Goal: Communication & Community: Answer question/provide support

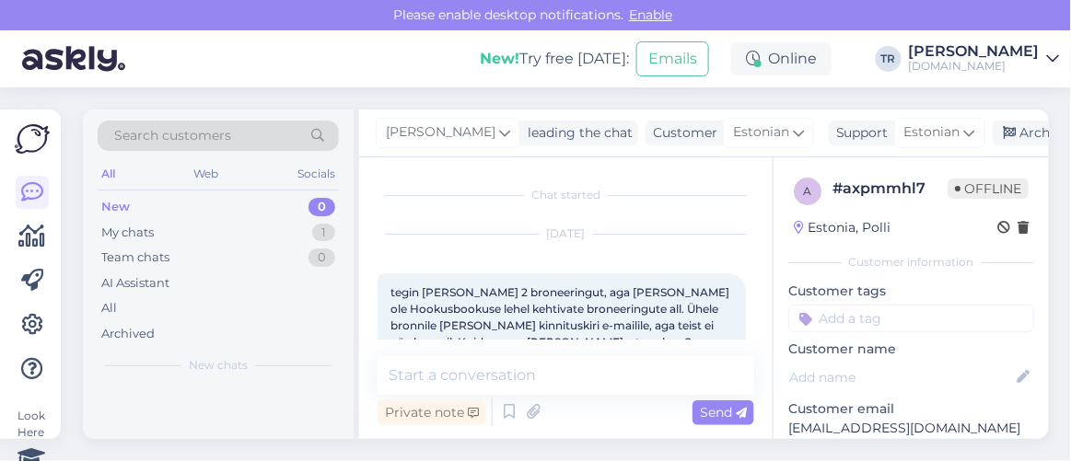
scroll to position [1802, 0]
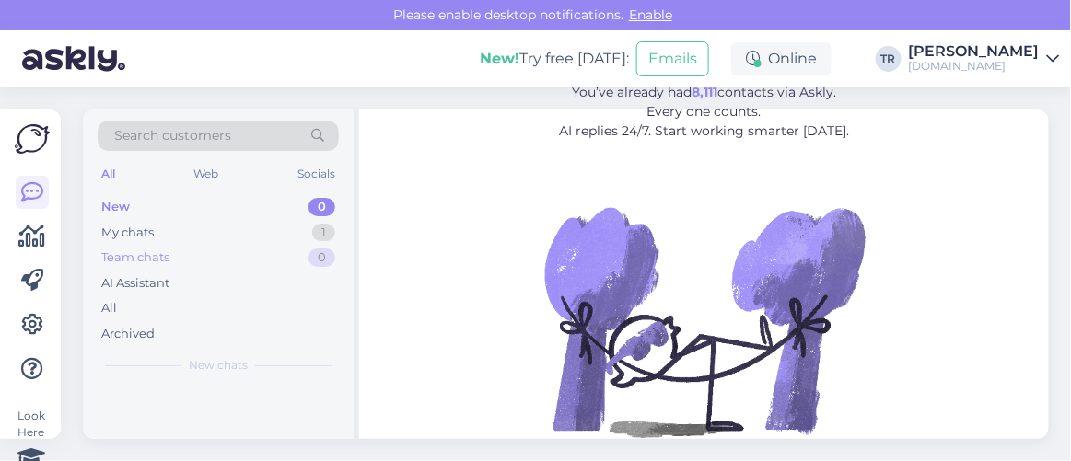
click at [183, 252] on div "Team chats 0" at bounding box center [218, 258] width 241 height 26
click at [169, 220] on div "My chats 1" at bounding box center [218, 233] width 241 height 26
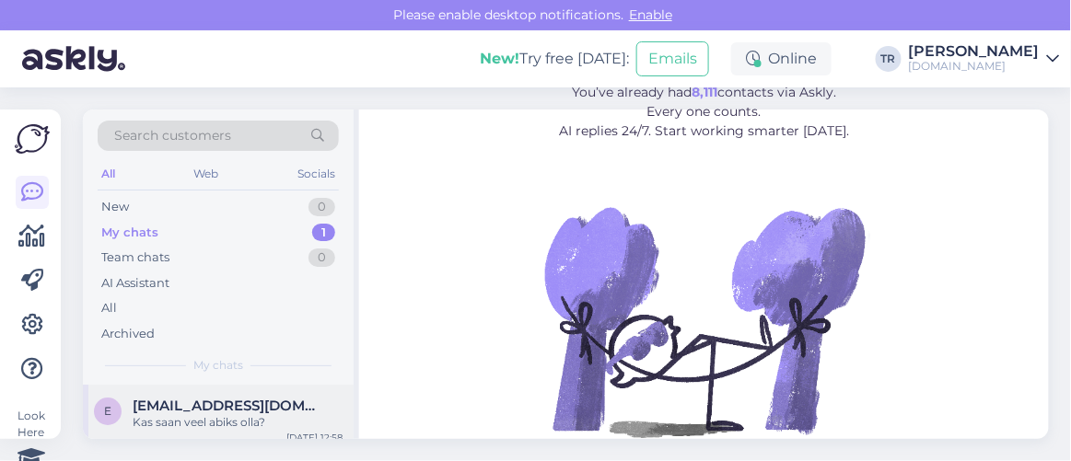
click at [234, 410] on span "enelyaakel@gmail.com" at bounding box center [229, 406] width 192 height 17
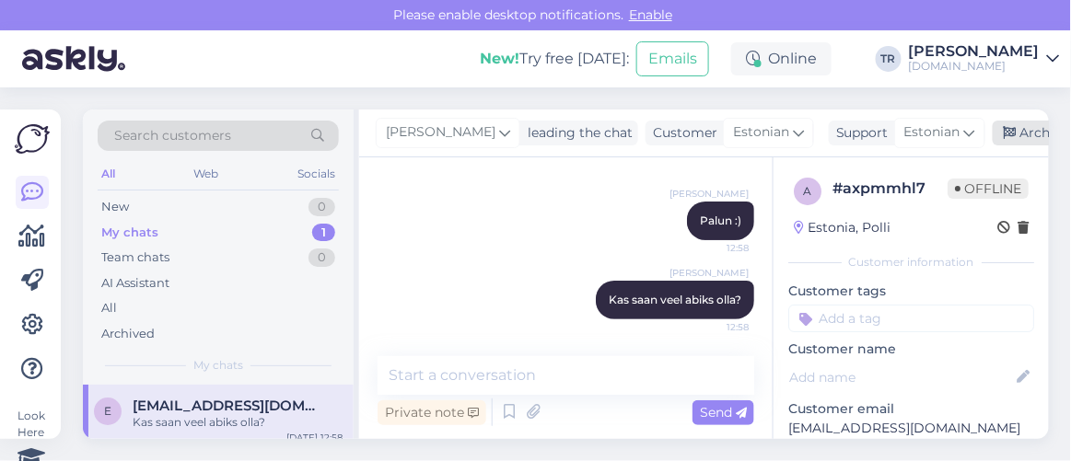
click at [1021, 134] on div "Archive chat" at bounding box center [1051, 133] width 116 height 25
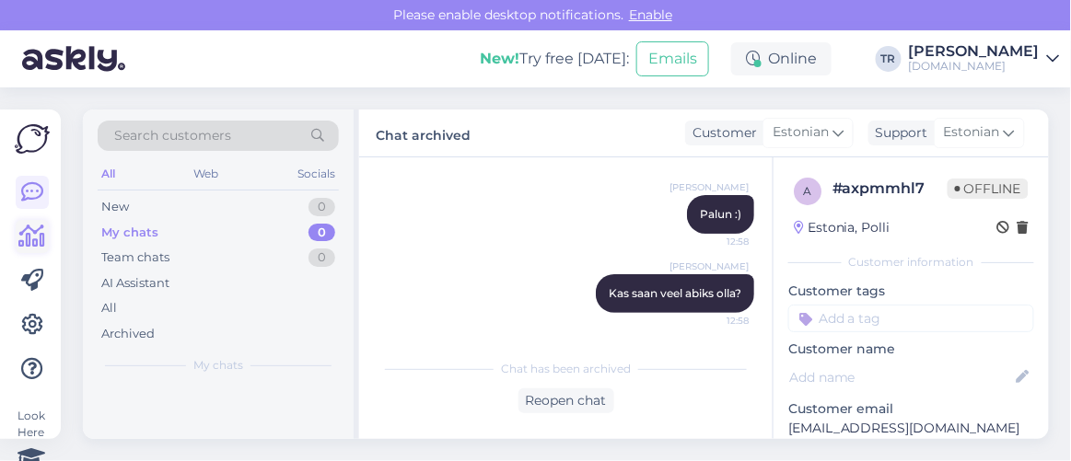
click at [25, 244] on icon at bounding box center [32, 237] width 27 height 22
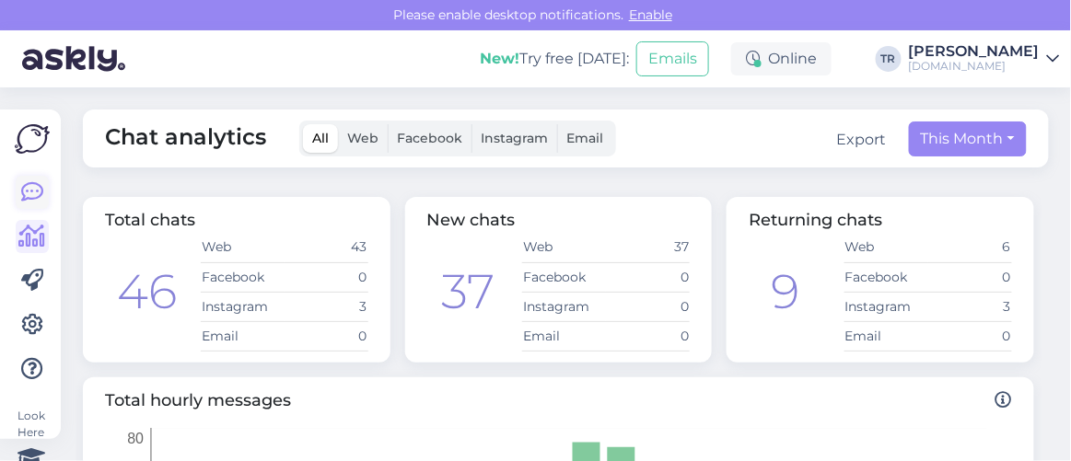
click at [43, 196] on link at bounding box center [32, 192] width 33 height 33
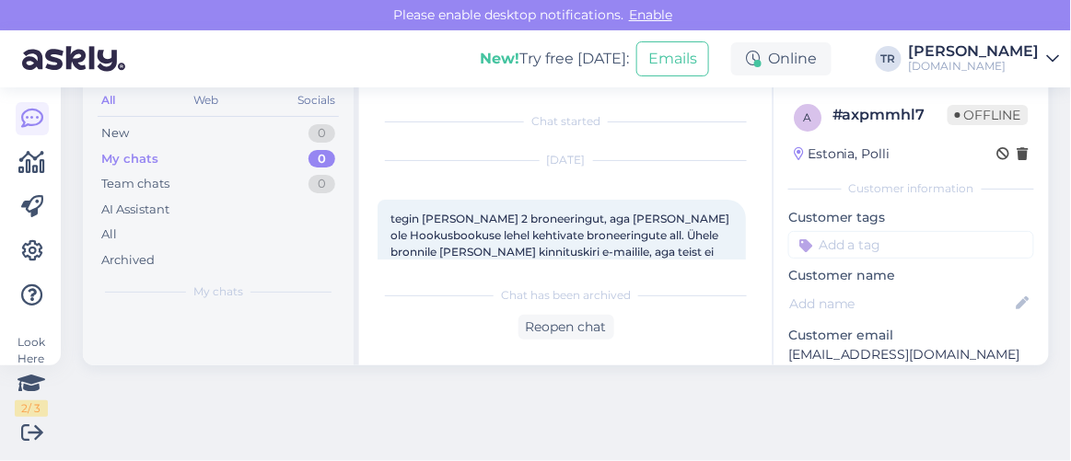
scroll to position [1809, 0]
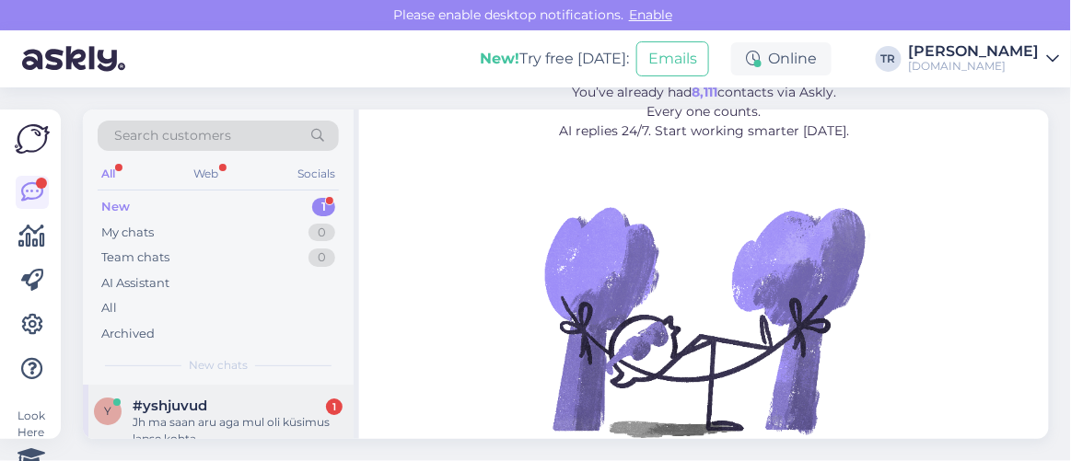
click at [269, 402] on div "#yshjuvud 1" at bounding box center [238, 406] width 210 height 17
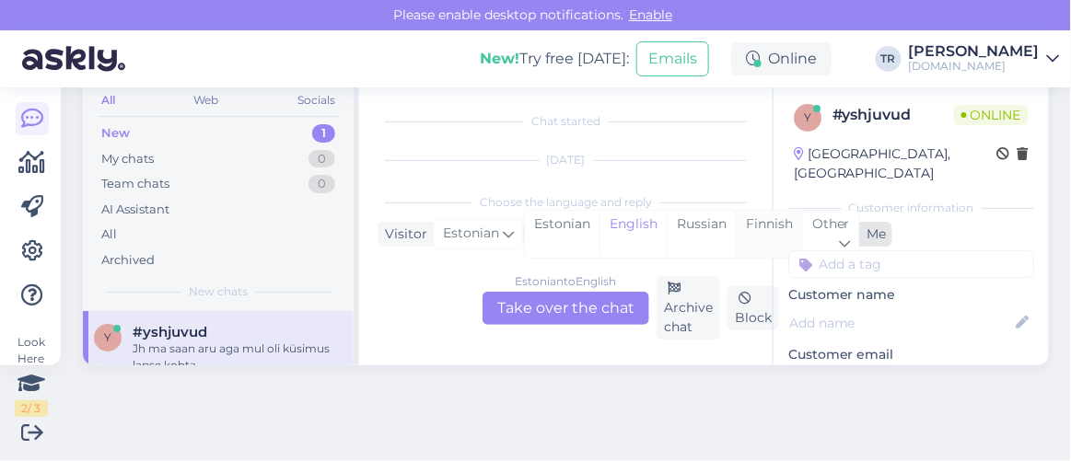
scroll to position [813, 0]
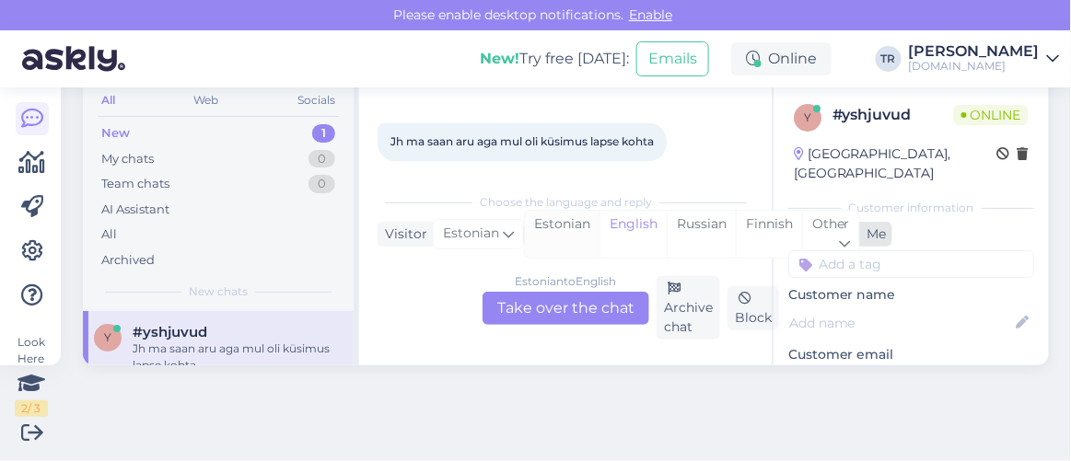
click at [577, 220] on div "Estonian" at bounding box center [562, 234] width 75 height 47
click at [553, 318] on div "Estonian to Estonian Take over the chat" at bounding box center [566, 308] width 167 height 33
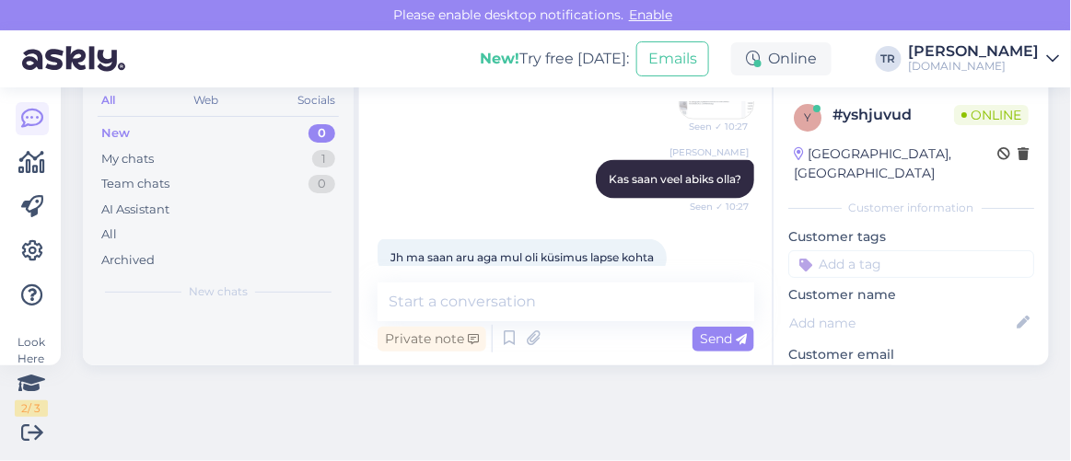
scroll to position [727, 0]
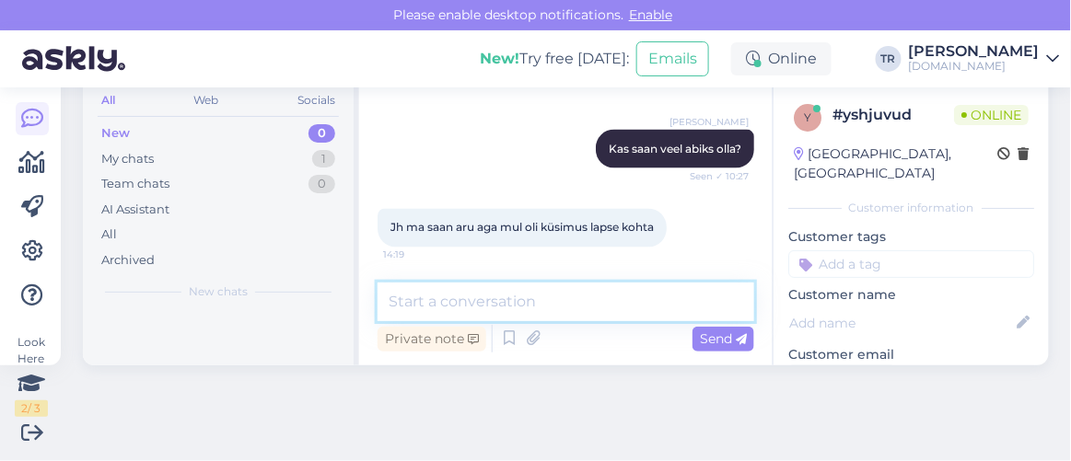
click at [586, 312] on textarea at bounding box center [566, 302] width 377 height 39
type textarea "K"
type textarea "Kas saaksite palun täpsustada?"
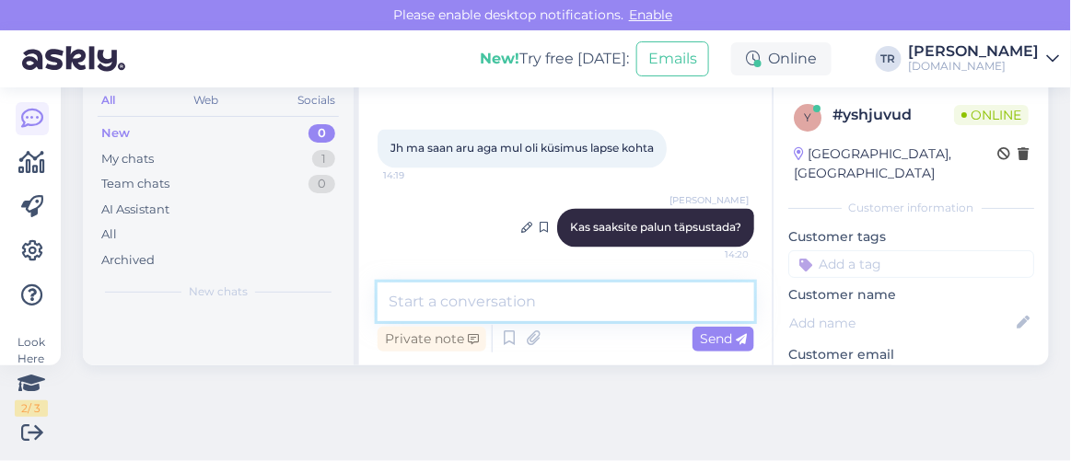
scroll to position [73, 0]
click at [601, 305] on textarea at bounding box center [566, 303] width 377 height 39
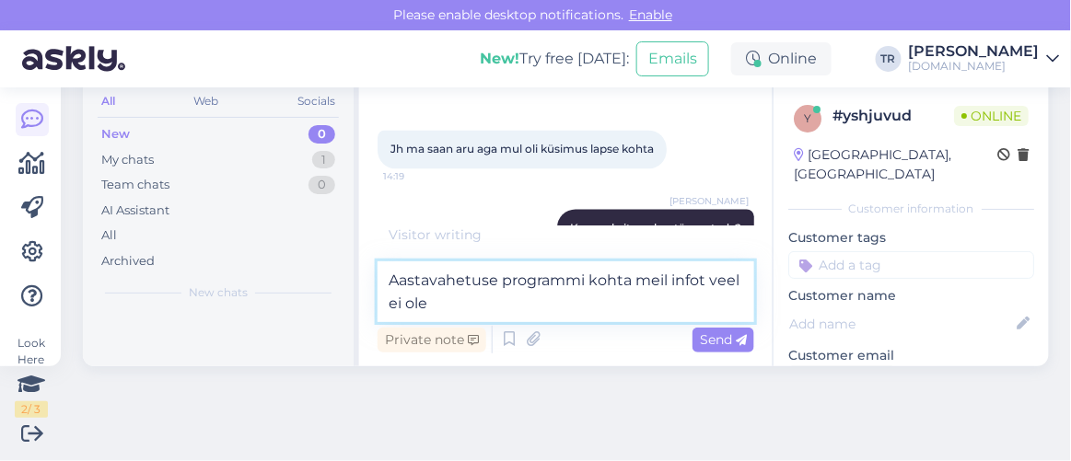
type textarea "Aastavahetuse programmi kohta meil infot veel ei ole."
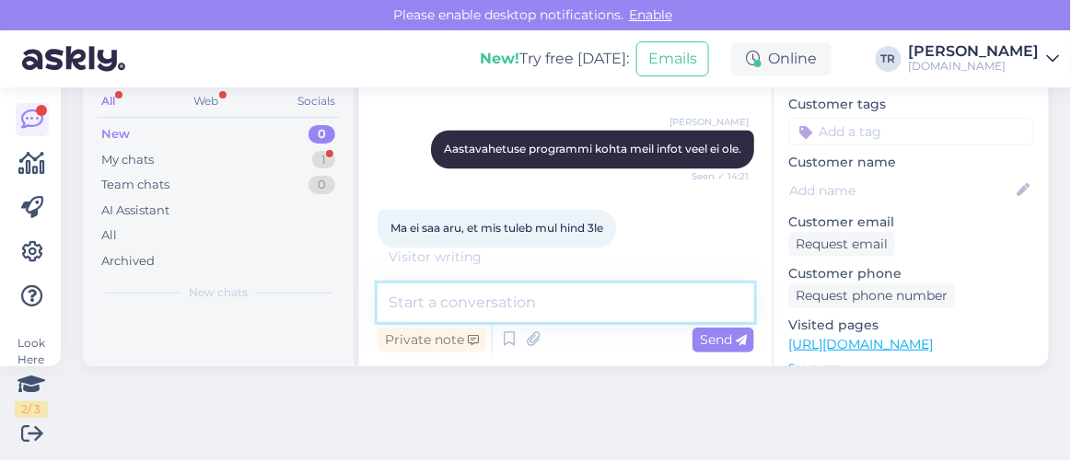
scroll to position [167, 0]
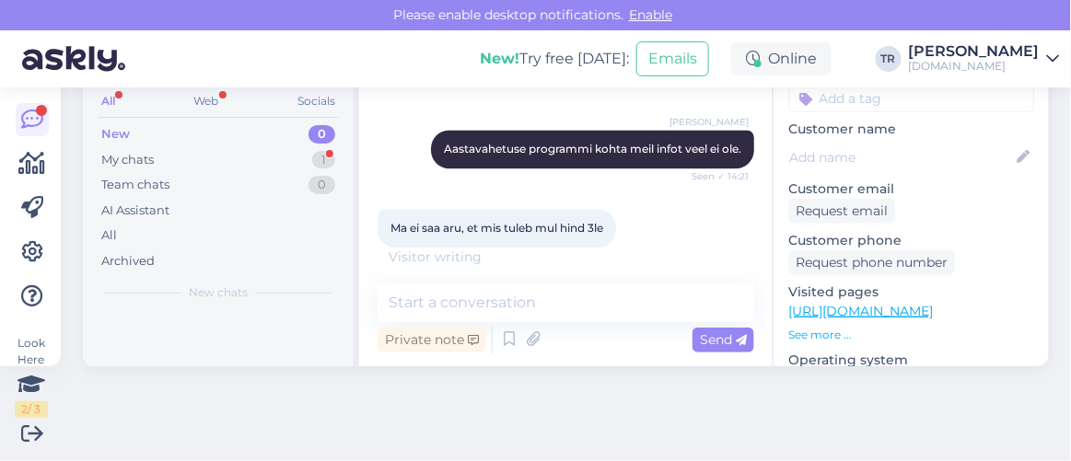
click at [850, 303] on link "[URL][DOMAIN_NAME]" at bounding box center [860, 311] width 145 height 17
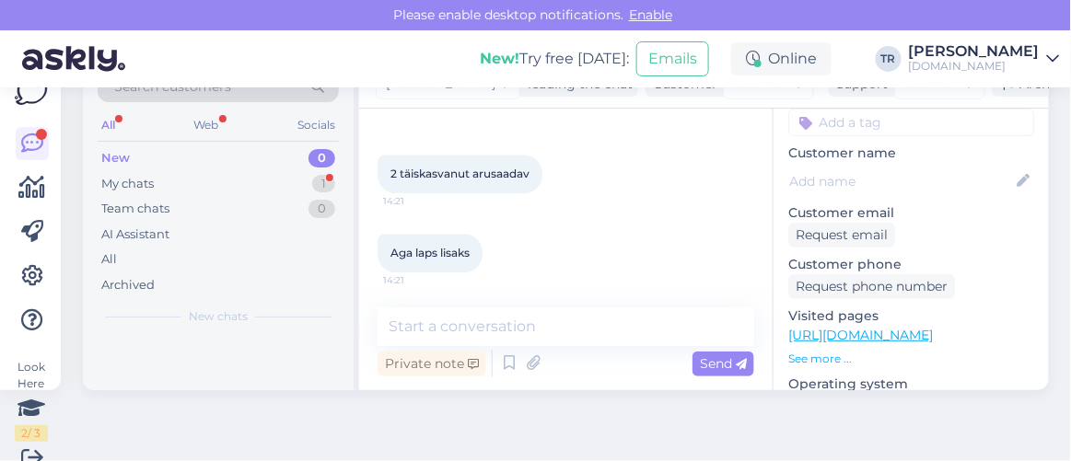
scroll to position [73, 0]
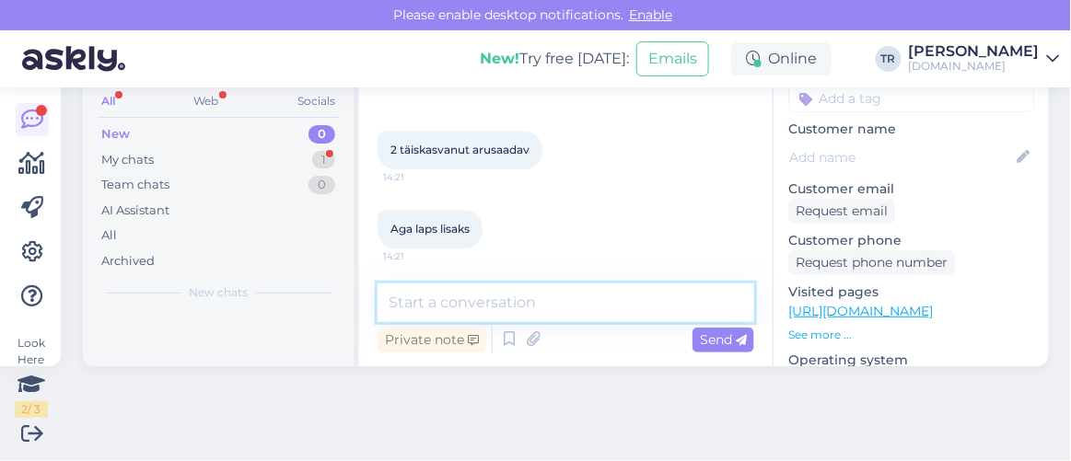
click at [640, 302] on textarea at bounding box center [566, 303] width 377 height 39
type textarea "Laps oli 9-aastane?"
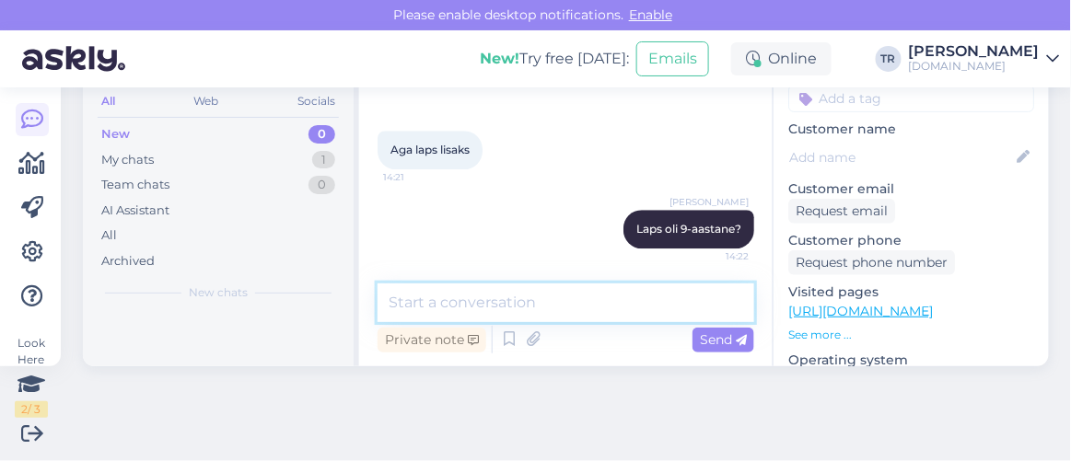
click at [635, 289] on textarea at bounding box center [566, 303] width 377 height 39
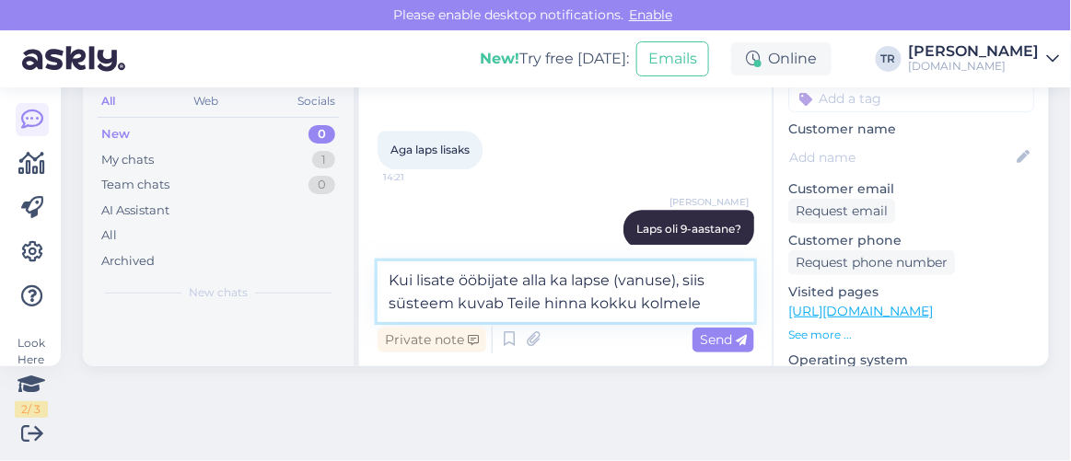
type textarea "Kui lisate ööbijate alla ka lapse (vanuse), siis süsteem kuvab Teile hinna kokk…"
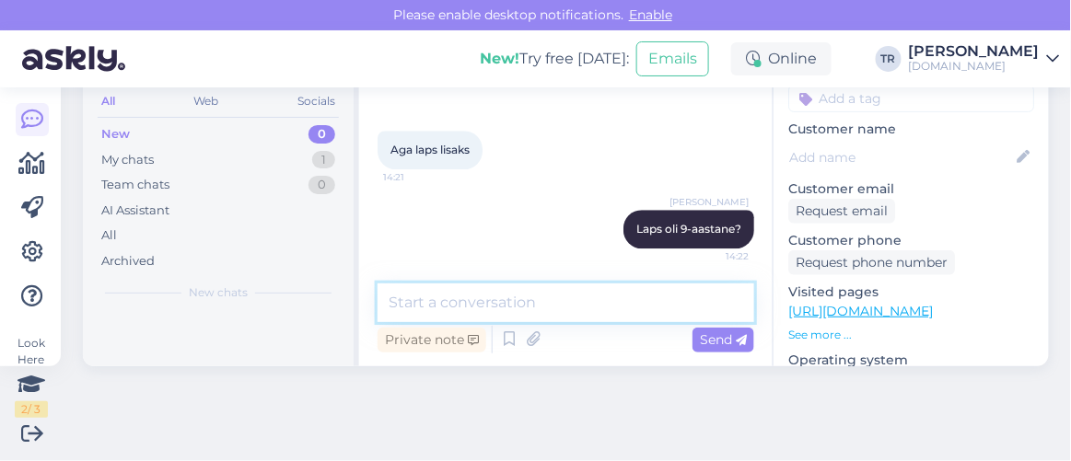
scroll to position [74, 0]
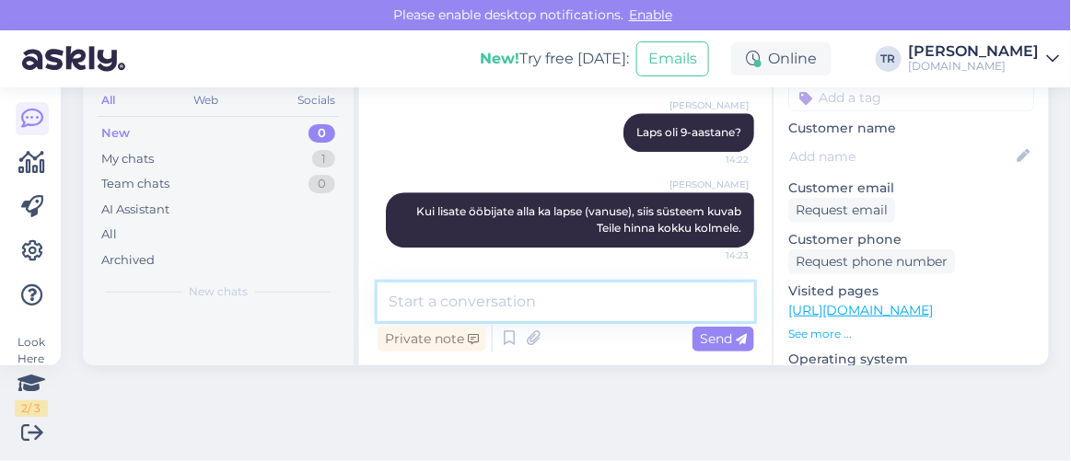
click at [580, 318] on textarea at bounding box center [566, 302] width 377 height 39
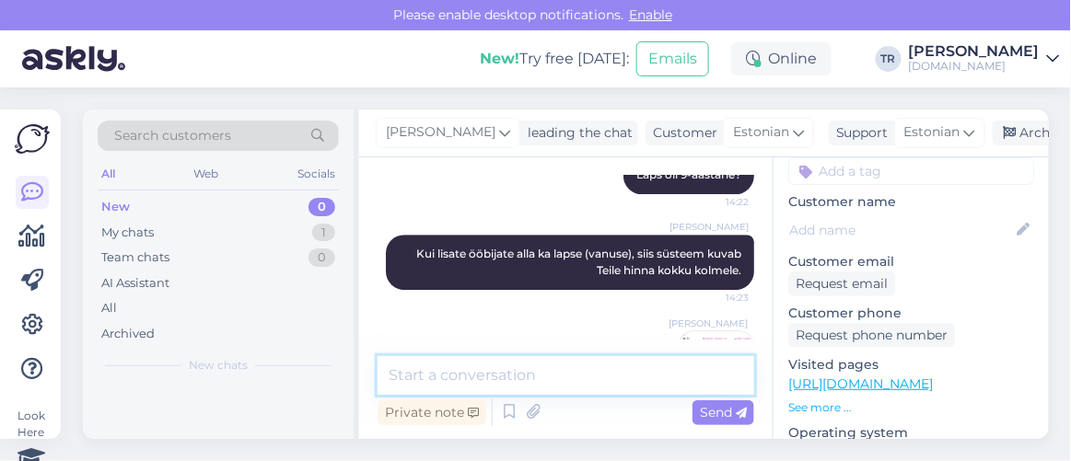
scroll to position [1414, 0]
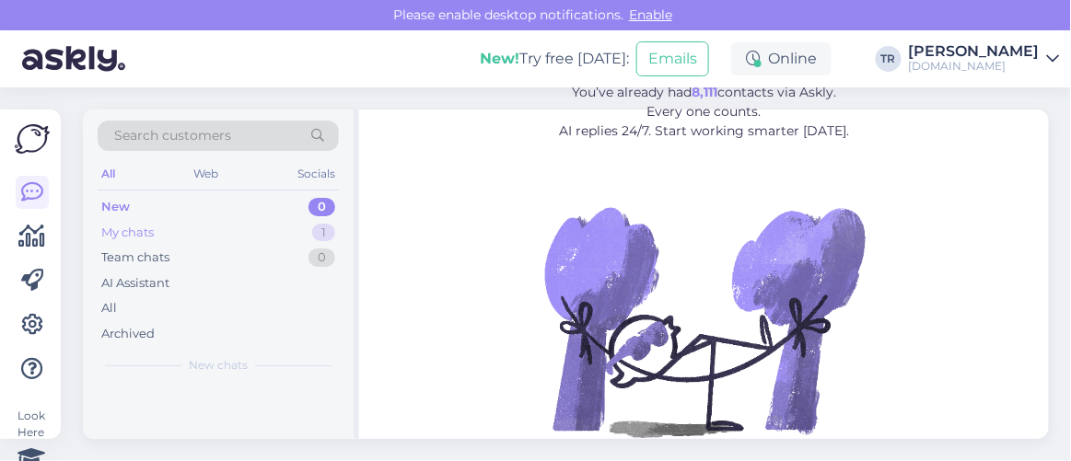
click at [202, 238] on div "My chats 1" at bounding box center [218, 233] width 241 height 26
drag, startPoint x: 193, startPoint y: 395, endPoint x: 277, endPoint y: 378, distance: 85.6
click at [194, 395] on div "y #yshjuvud Attachment [DATE] 14:23" at bounding box center [218, 418] width 271 height 66
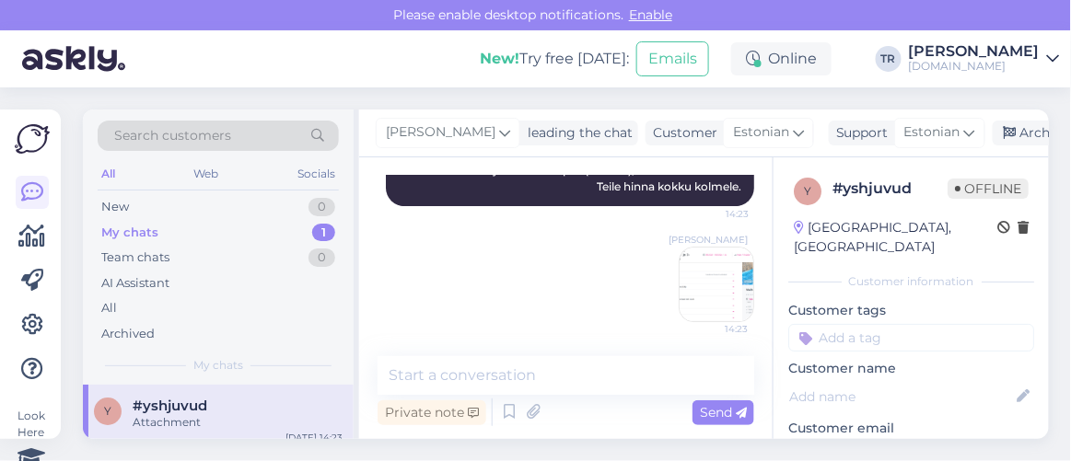
click at [1002, 150] on div "[PERSON_NAME] leading the chat Customer Estonian Support Estonian Archive chat" at bounding box center [704, 134] width 690 height 48
click at [1010, 119] on div "[PERSON_NAME] leading the chat Customer Estonian Support Estonian Archive chat" at bounding box center [704, 134] width 690 height 48
click at [1008, 127] on icon at bounding box center [1010, 133] width 13 height 13
